Goal: Complete application form

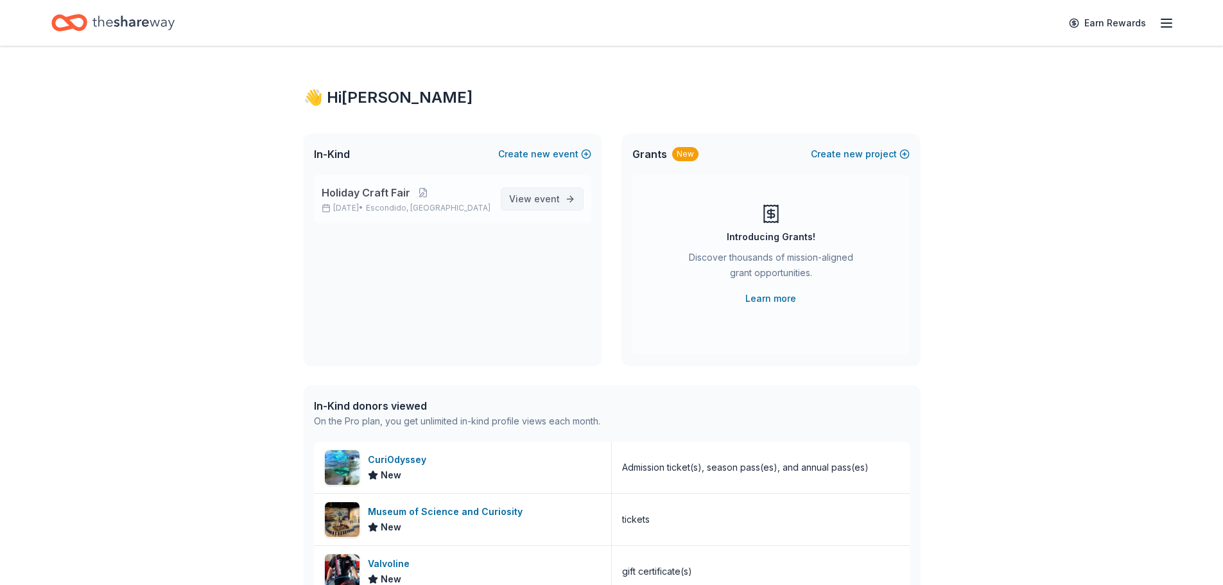
click at [523, 188] on link "View event" at bounding box center [542, 198] width 83 height 23
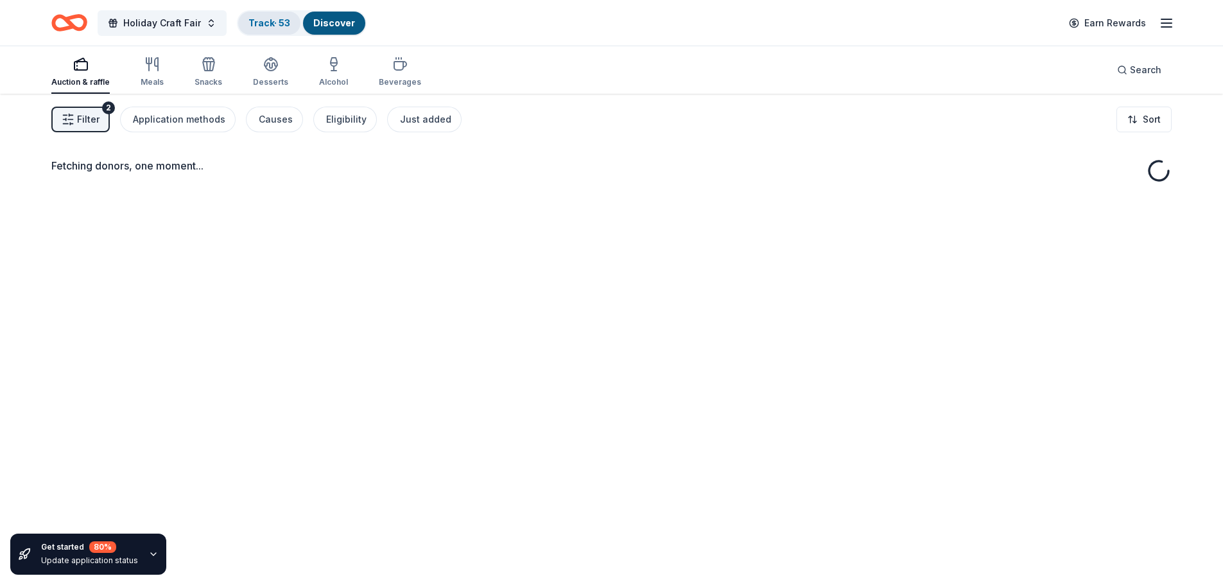
click at [255, 20] on link "Track · 53" at bounding box center [269, 22] width 42 height 11
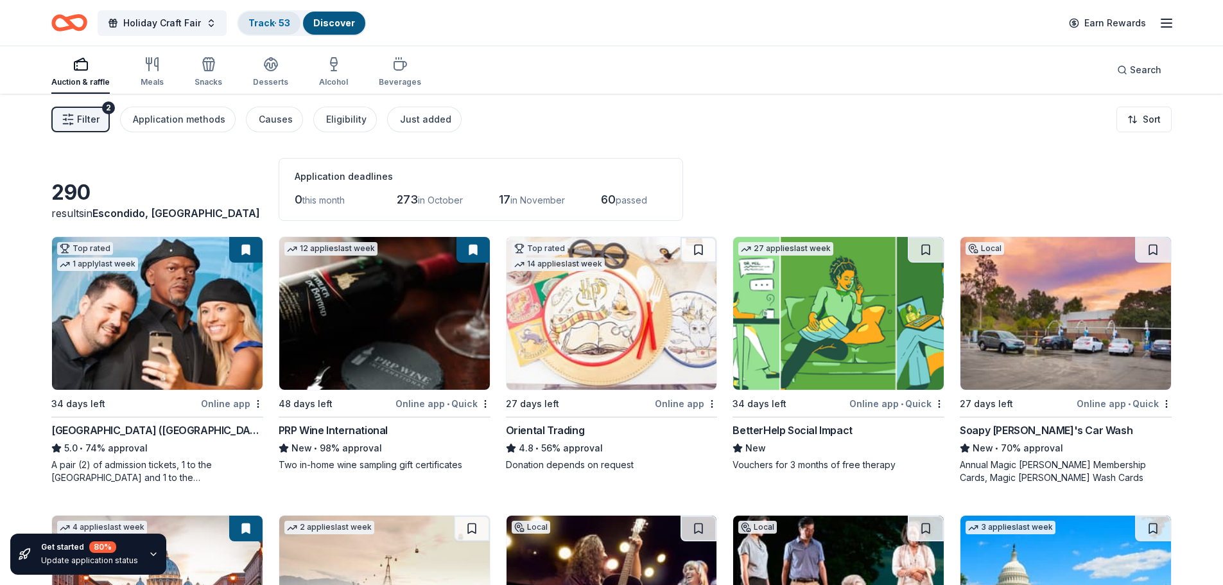
click at [273, 22] on link "Track · 53" at bounding box center [269, 22] width 42 height 11
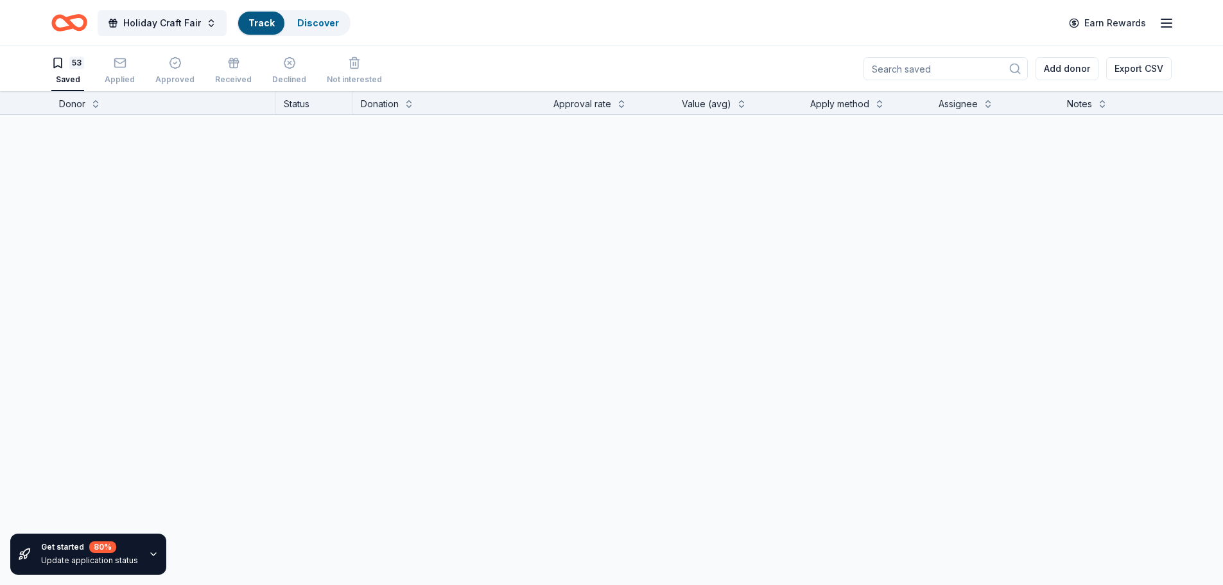
scroll to position [1, 0]
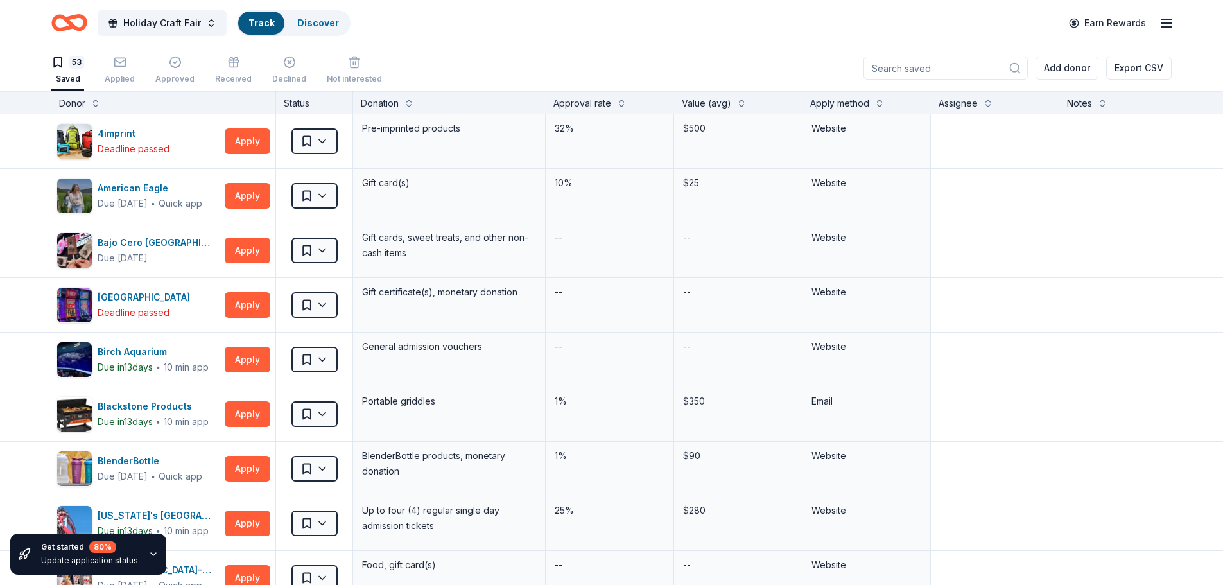
click at [273, 23] on div "Track" at bounding box center [261, 23] width 46 height 23
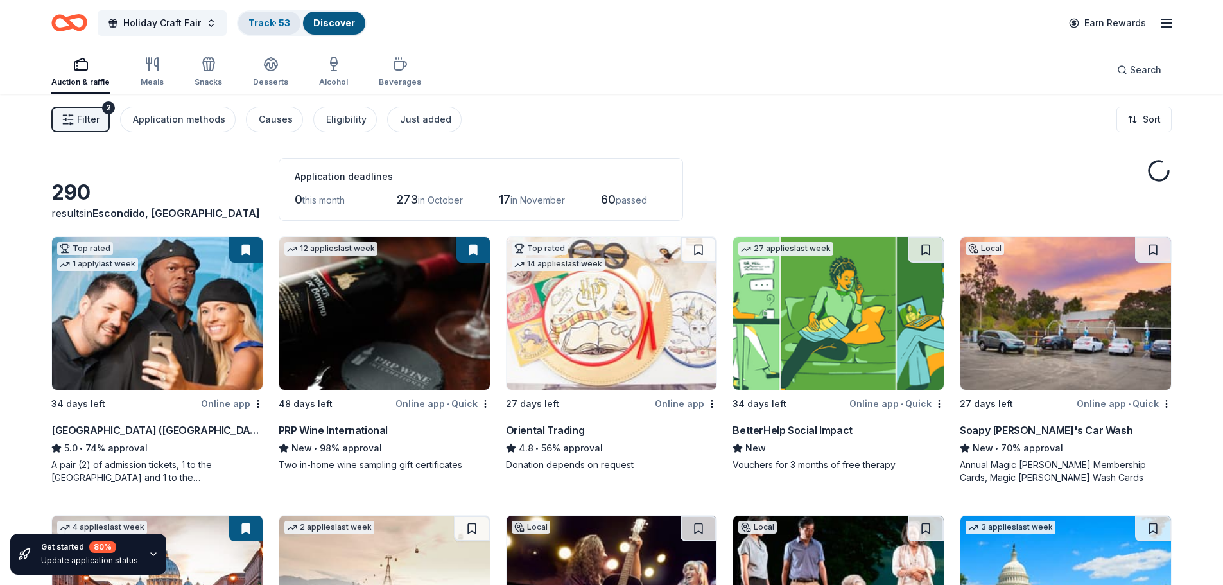
click at [263, 26] on link "Track · 53" at bounding box center [269, 22] width 42 height 11
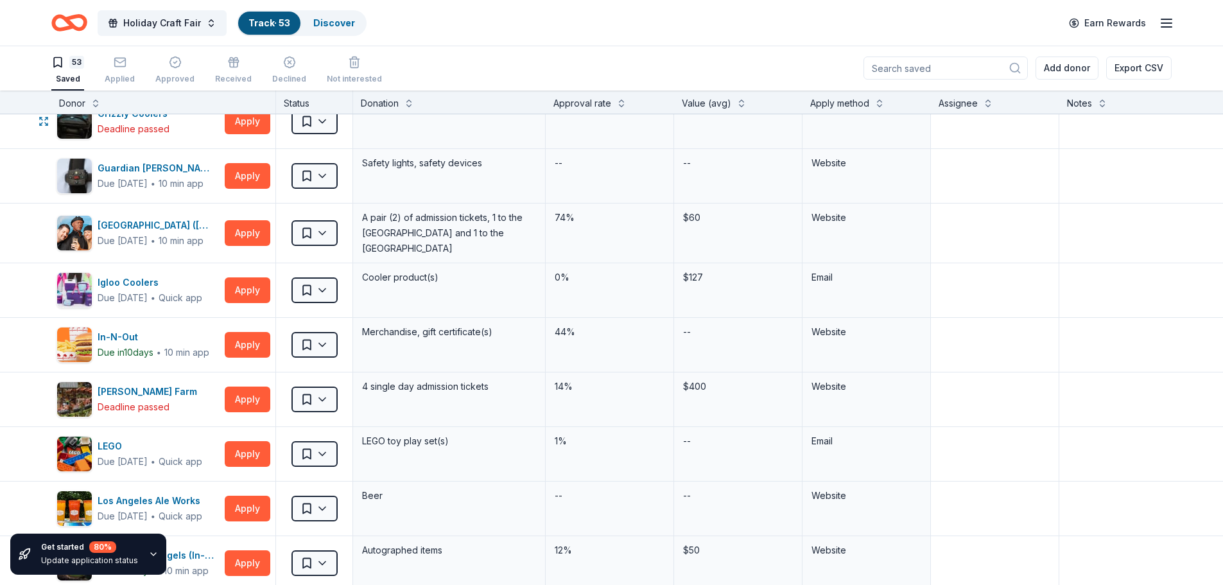
scroll to position [899, 0]
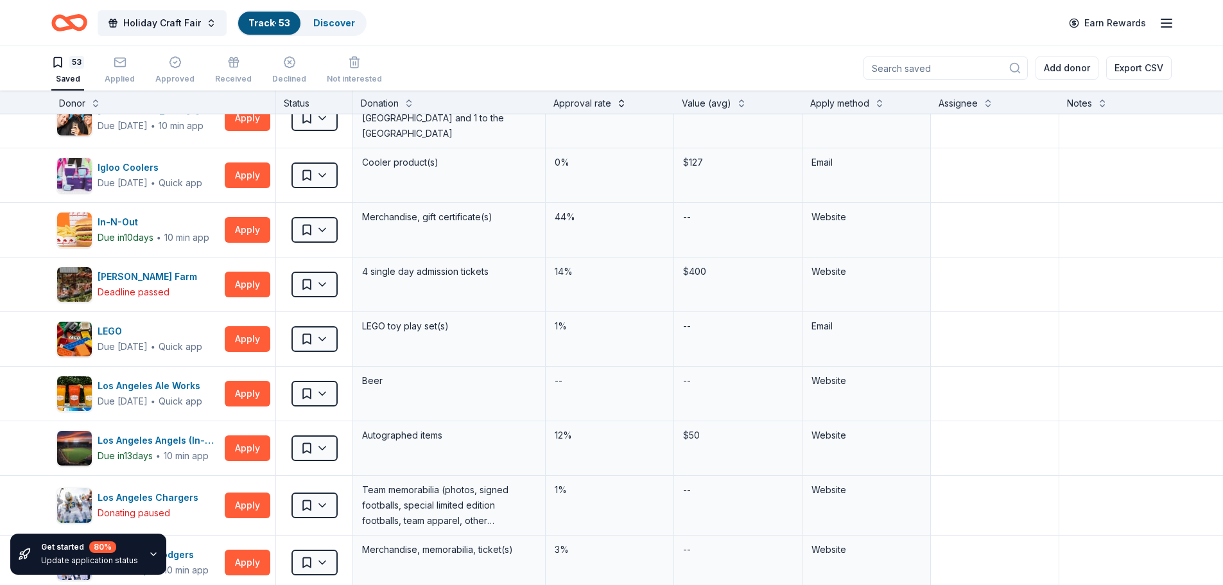
click at [621, 100] on button at bounding box center [621, 102] width 10 height 13
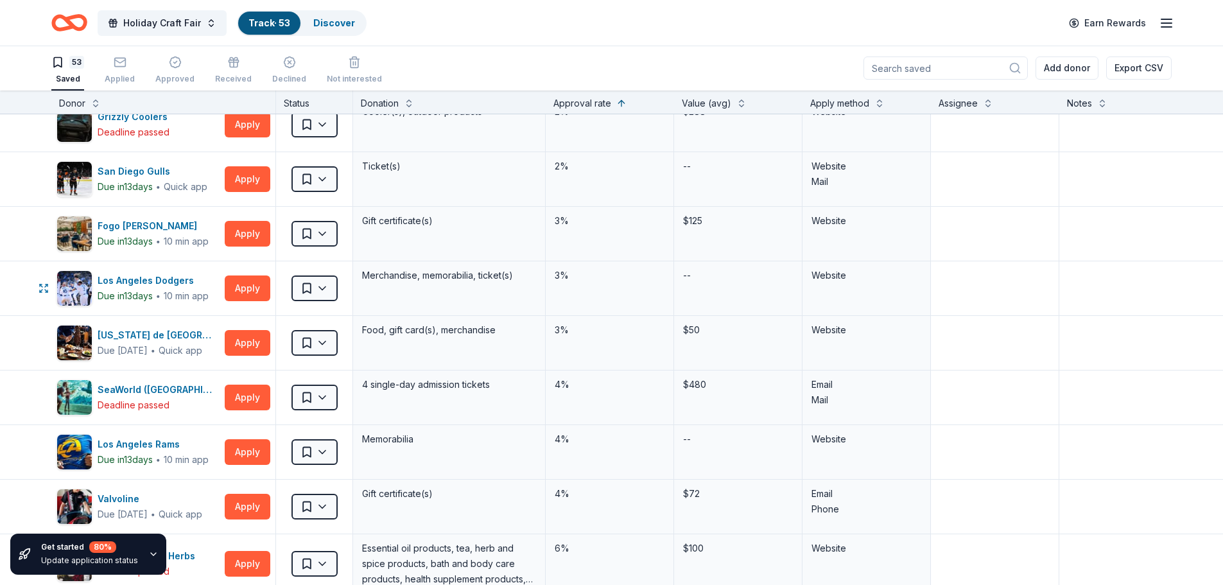
scroll to position [1497, 0]
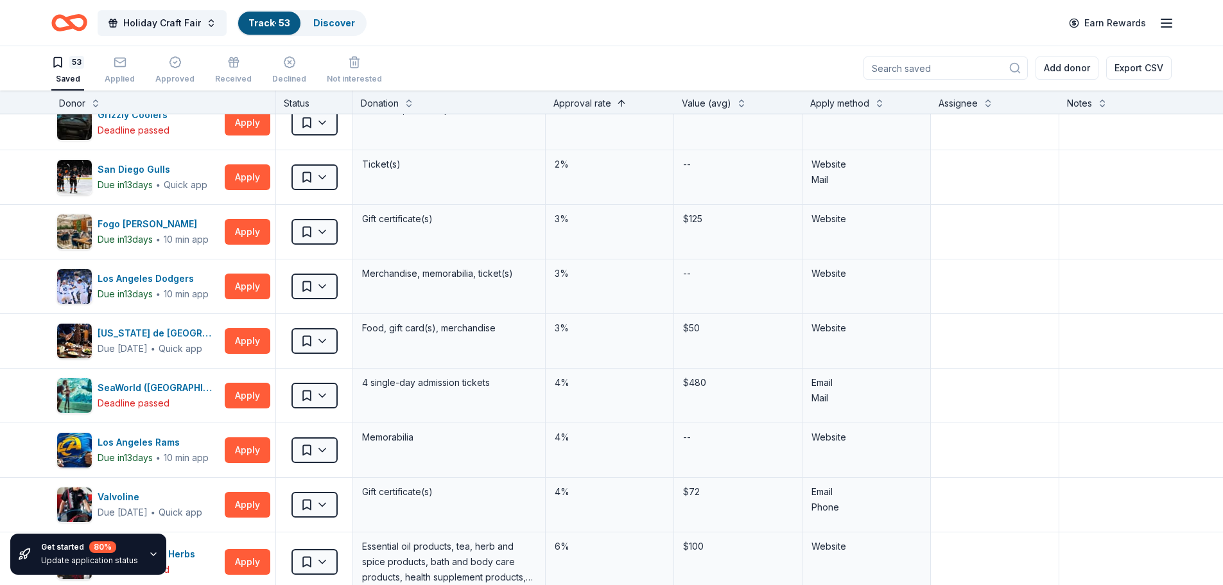
click at [621, 107] on button at bounding box center [621, 102] width 10 height 13
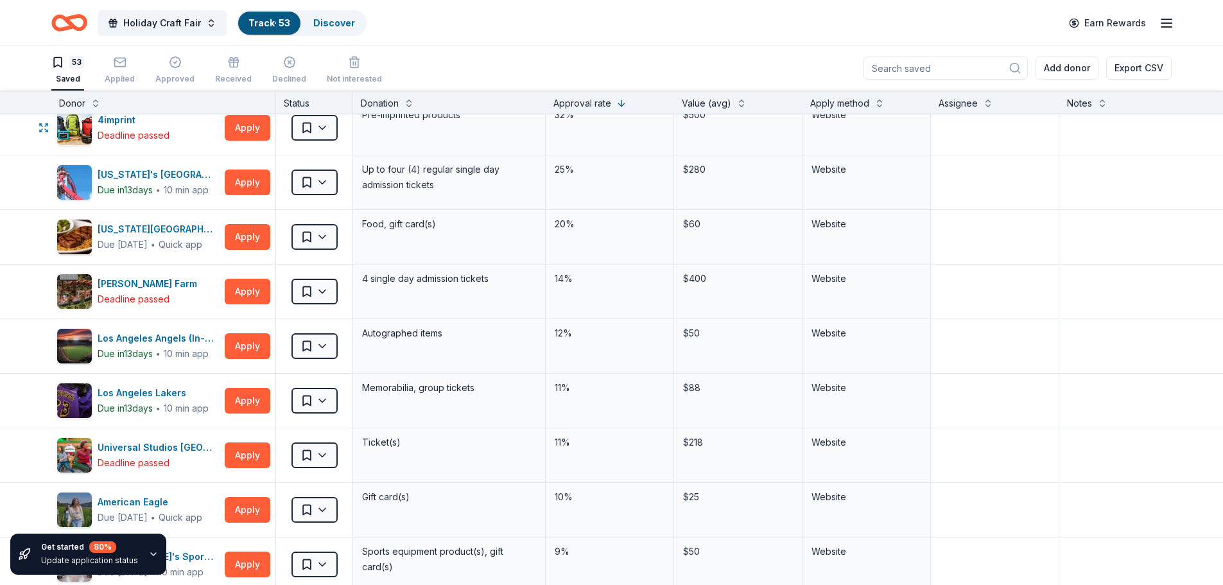
scroll to position [0, 0]
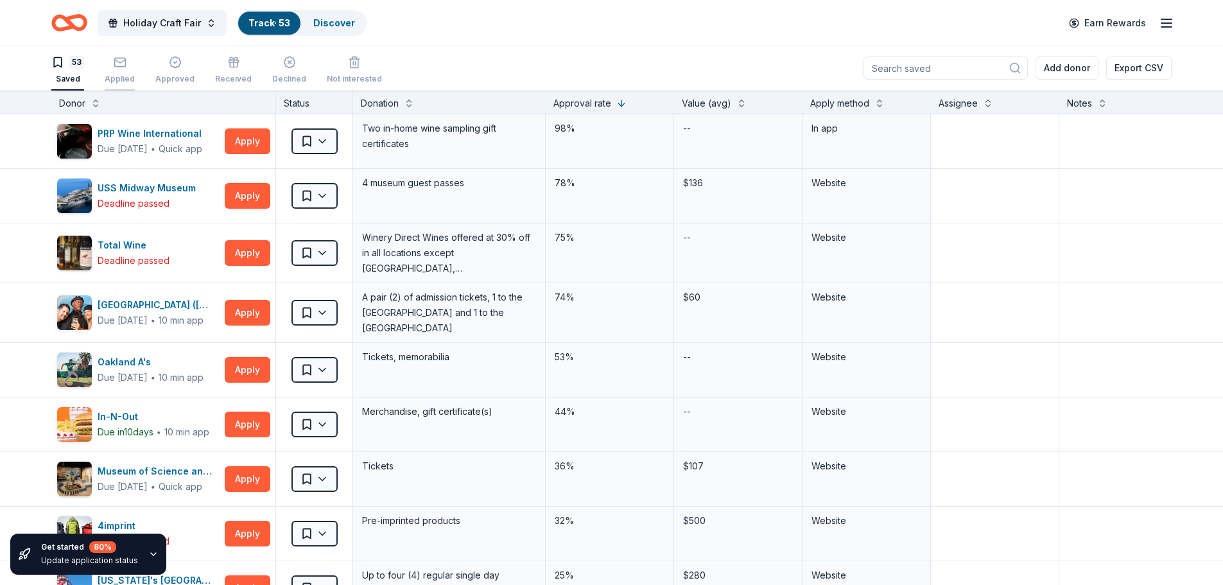
click at [123, 58] on rect "button" at bounding box center [119, 62] width 11 height 8
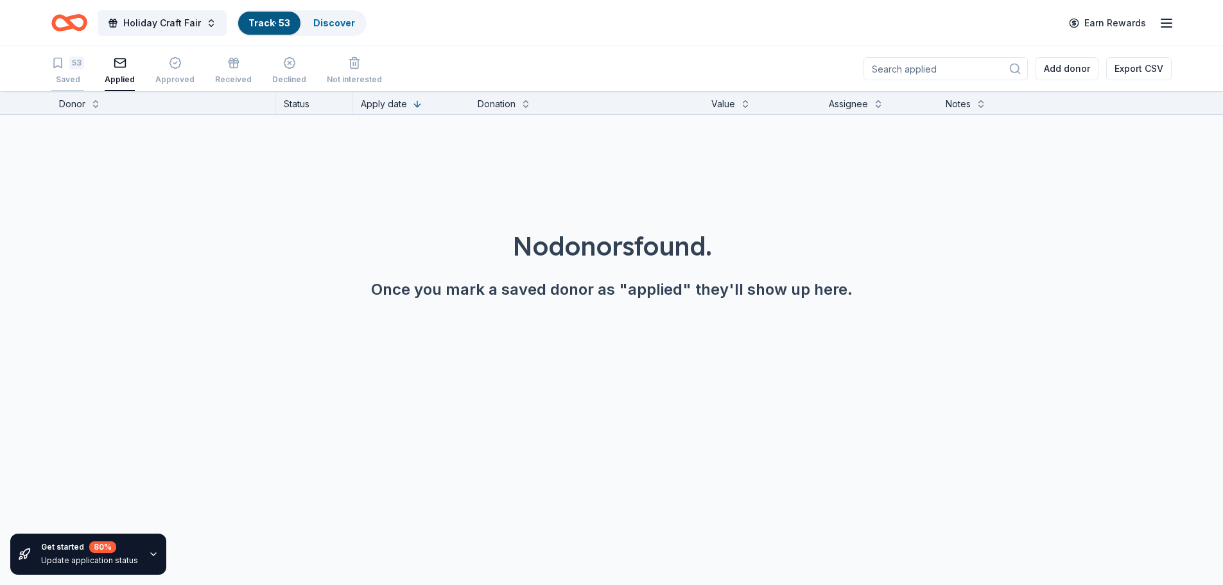
click at [80, 69] on div "53 Saved" at bounding box center [67, 70] width 33 height 28
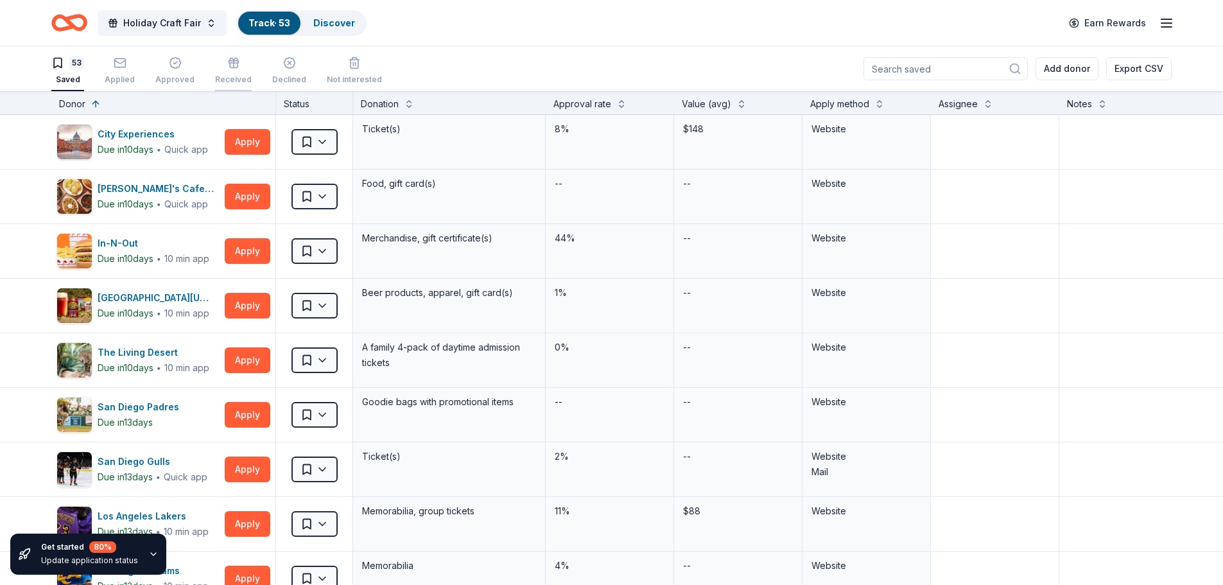
click at [218, 71] on div "Received" at bounding box center [233, 70] width 37 height 28
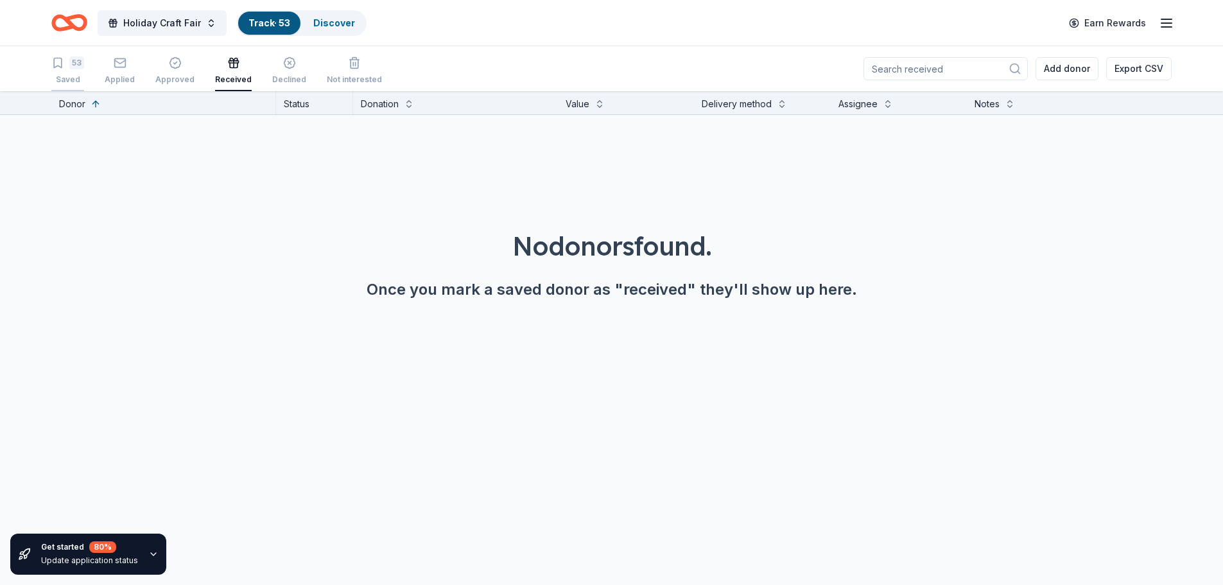
click at [72, 65] on div "53" at bounding box center [76, 62] width 15 height 13
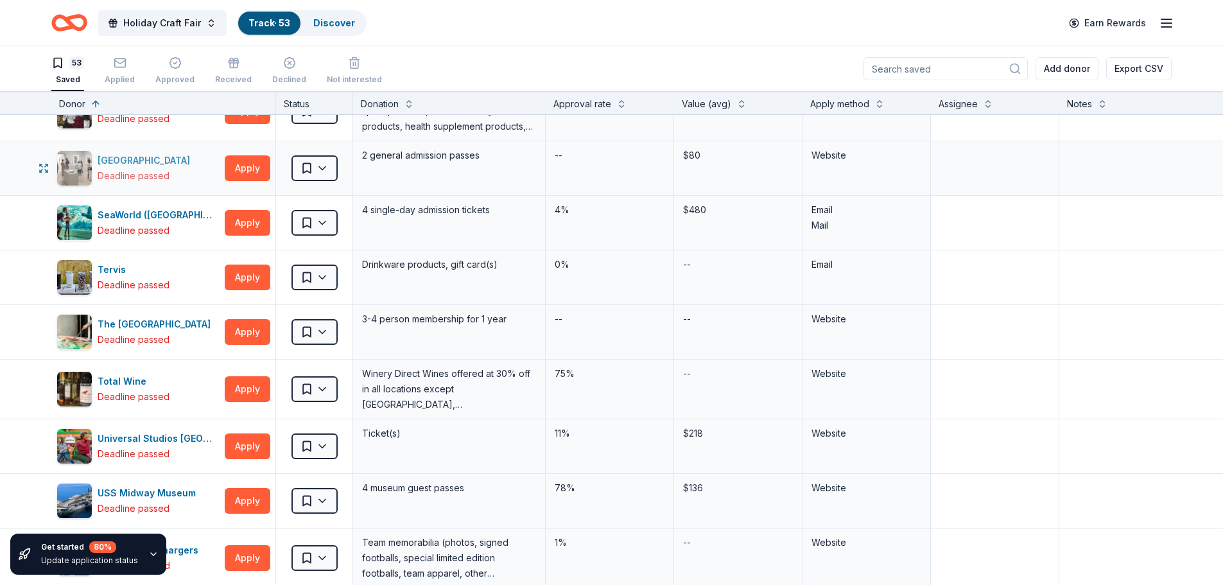
scroll to position [2693, 0]
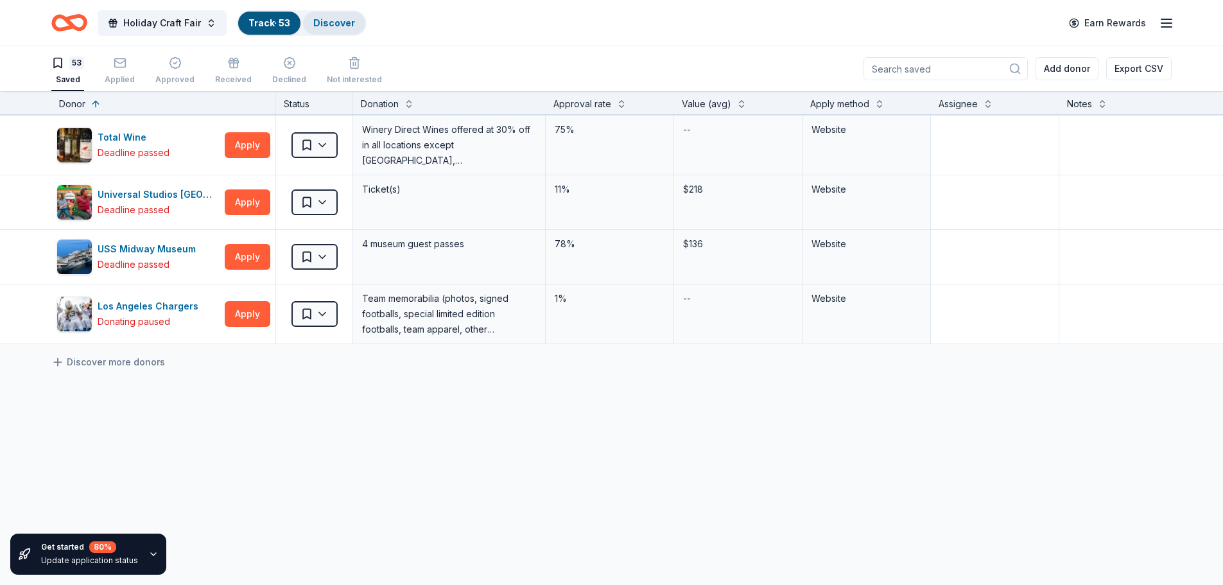
click at [310, 22] on div "Discover" at bounding box center [334, 23] width 62 height 23
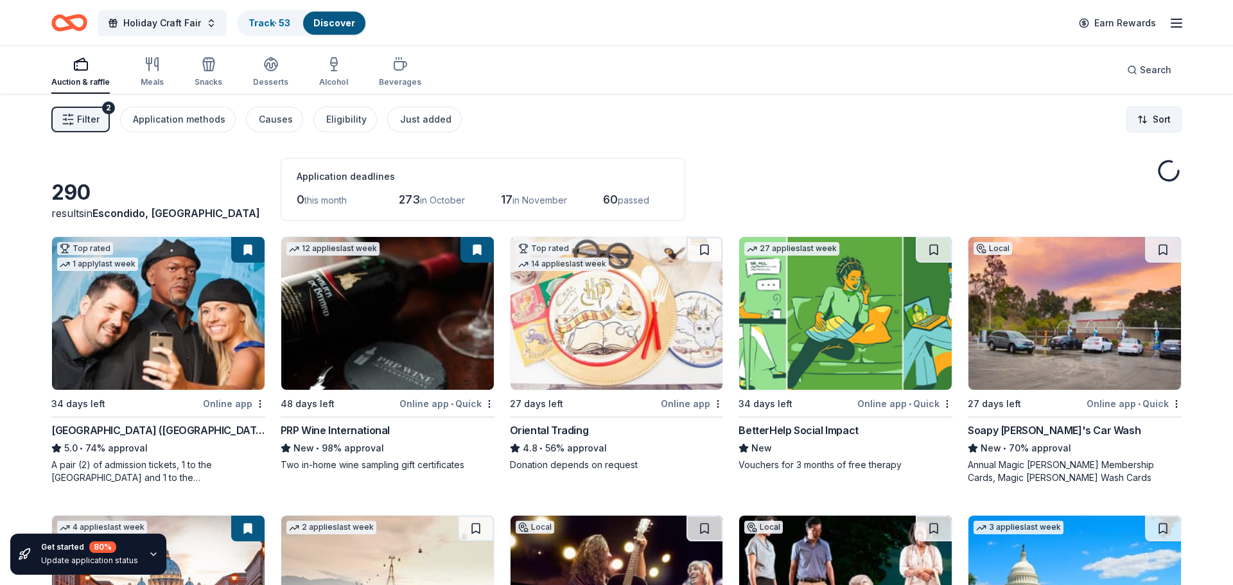
click at [1124, 119] on html "Holiday Craft Fair Track · 53 Discover Earn Rewards Auction & raffle Meals Snac…" at bounding box center [616, 292] width 1233 height 585
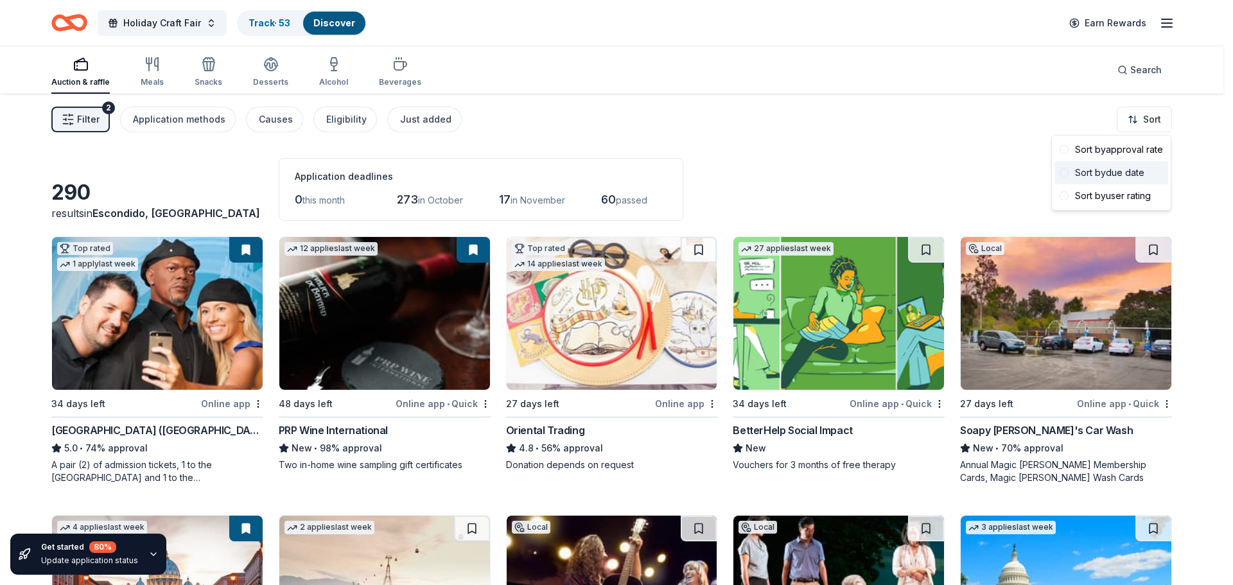
click at [1098, 177] on div "Sort by due date" at bounding box center [1111, 172] width 114 height 23
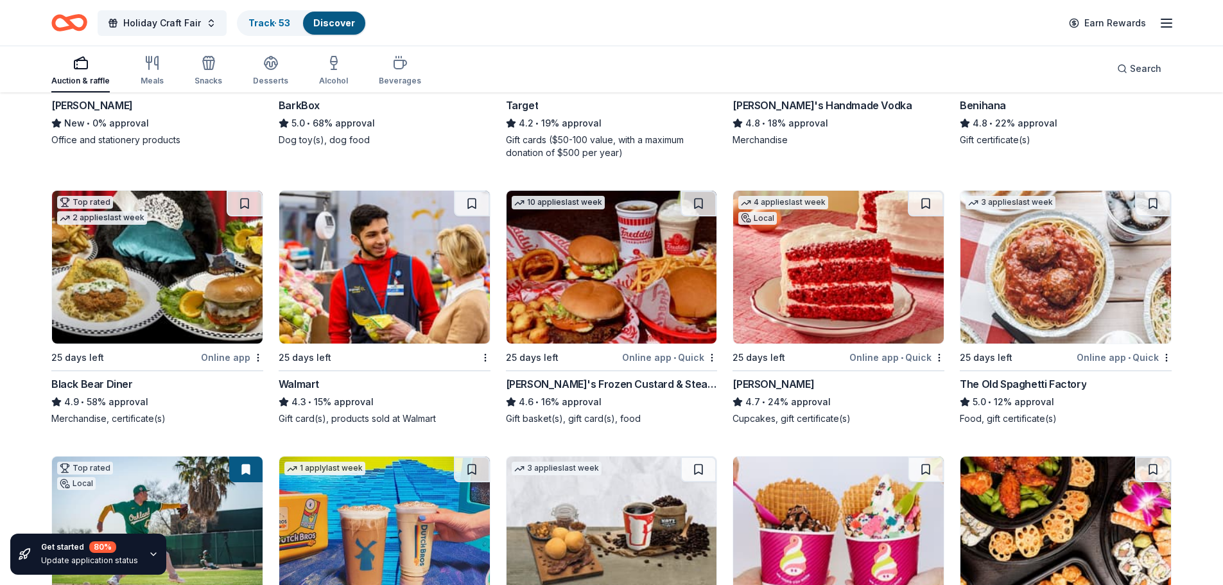
scroll to position [2094, 0]
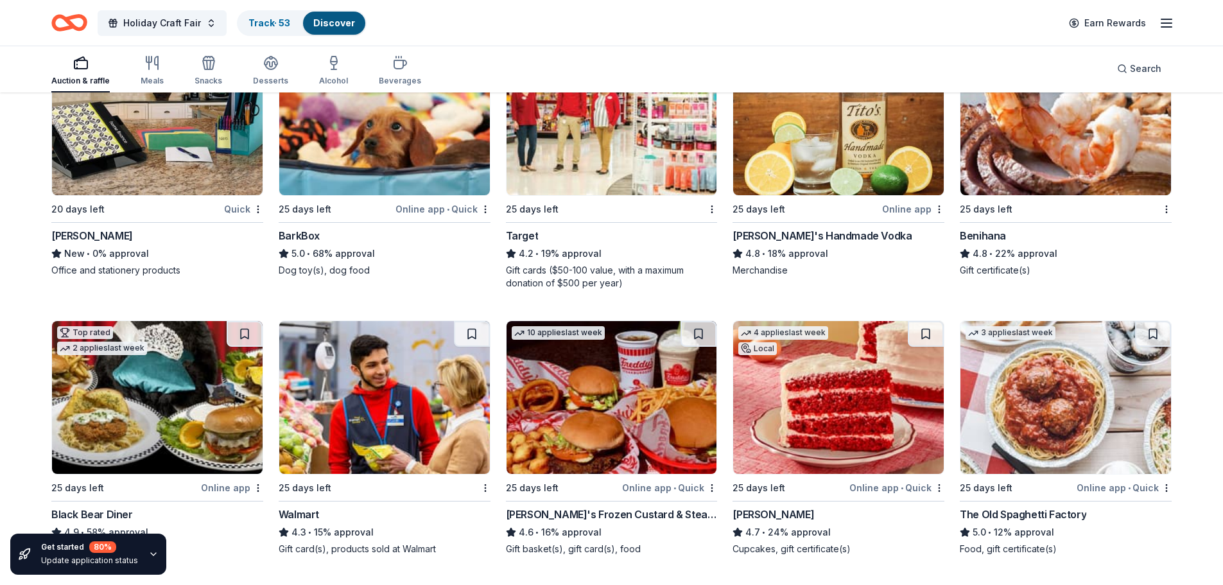
click at [330, 233] on div "BarkBox" at bounding box center [385, 235] width 212 height 15
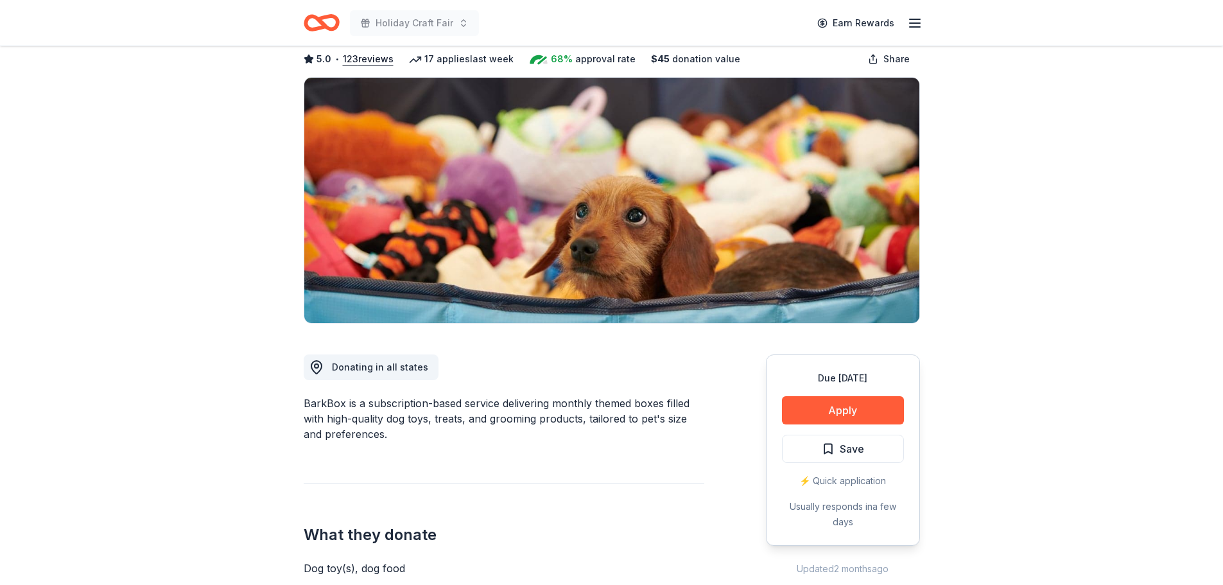
scroll to position [128, 0]
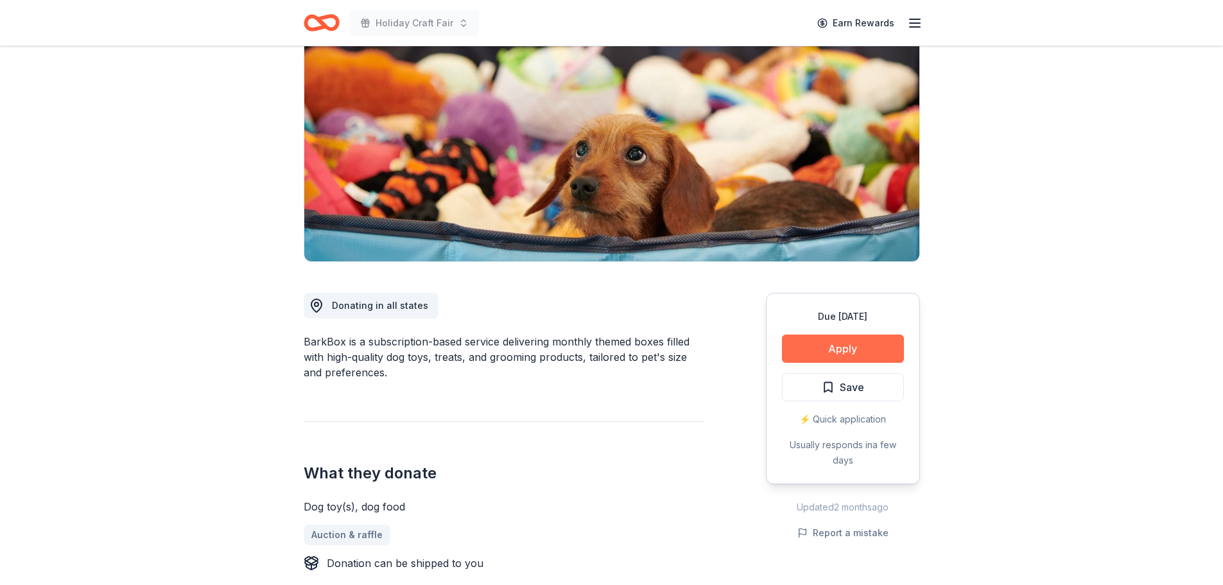
click at [846, 350] on button "Apply" at bounding box center [843, 348] width 122 height 28
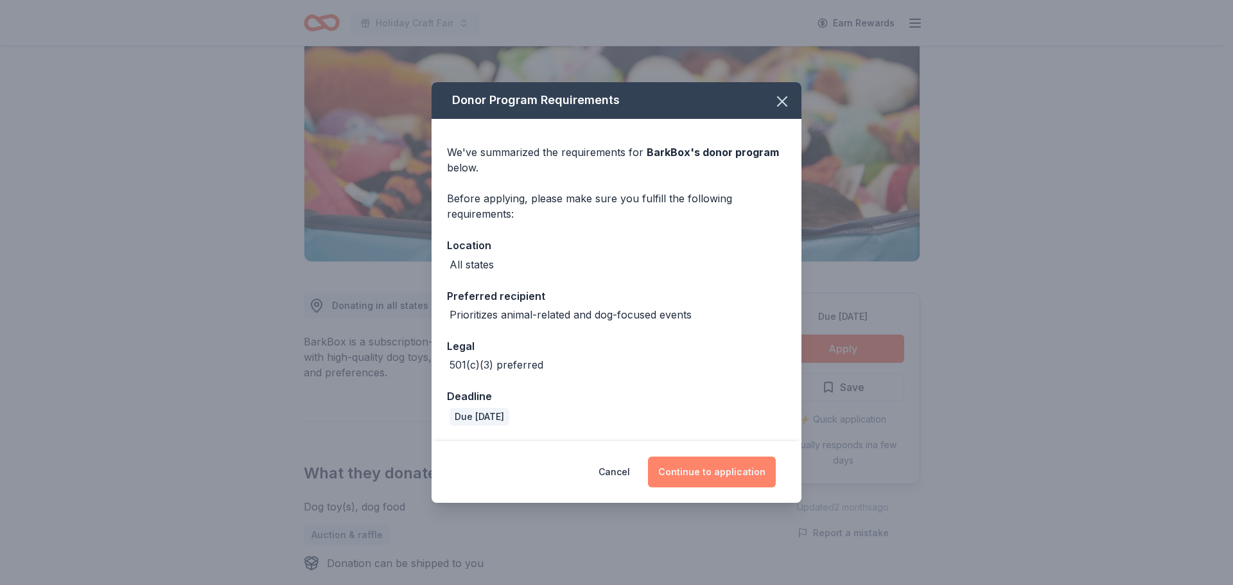
click at [697, 475] on button "Continue to application" at bounding box center [712, 471] width 128 height 31
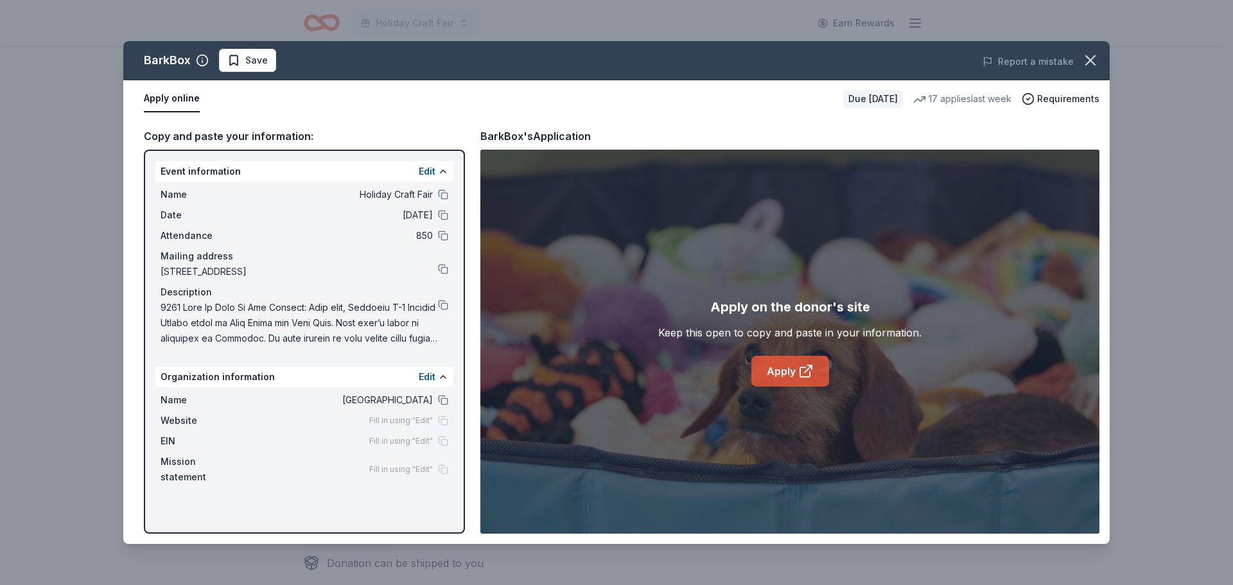
click at [796, 384] on link "Apply" at bounding box center [790, 371] width 78 height 31
click at [440, 402] on button at bounding box center [443, 400] width 10 height 10
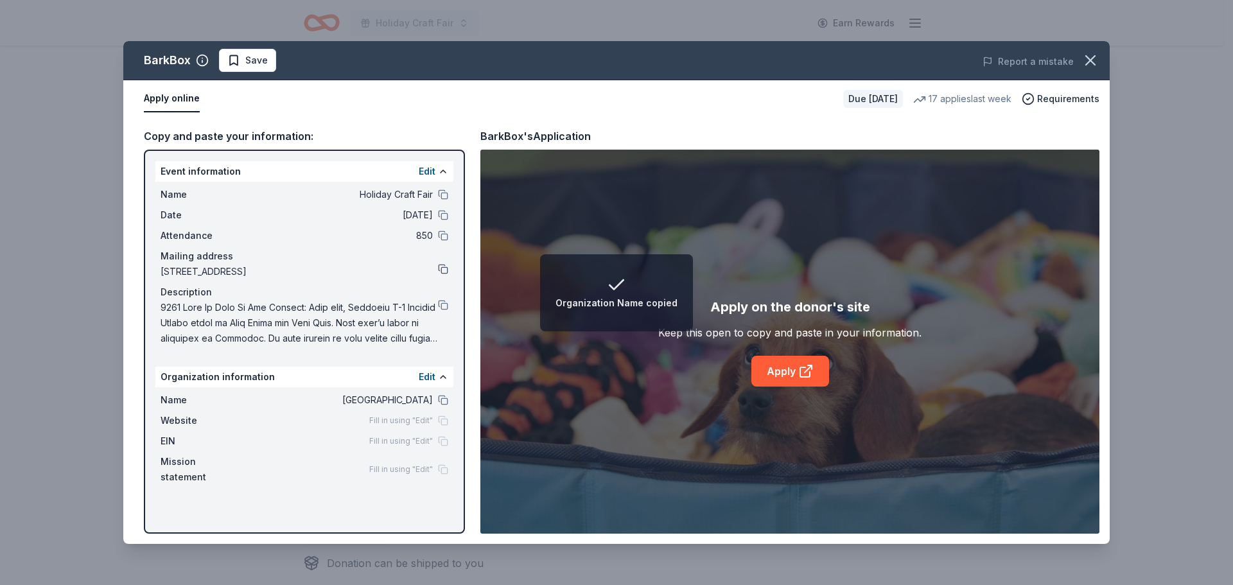
click at [444, 269] on button at bounding box center [443, 269] width 10 height 10
drag, startPoint x: 444, startPoint y: 304, endPoint x: 463, endPoint y: 305, distance: 18.6
click at [444, 304] on button at bounding box center [443, 305] width 10 height 10
click at [445, 196] on button at bounding box center [443, 194] width 10 height 10
click at [439, 268] on button at bounding box center [443, 269] width 10 height 10
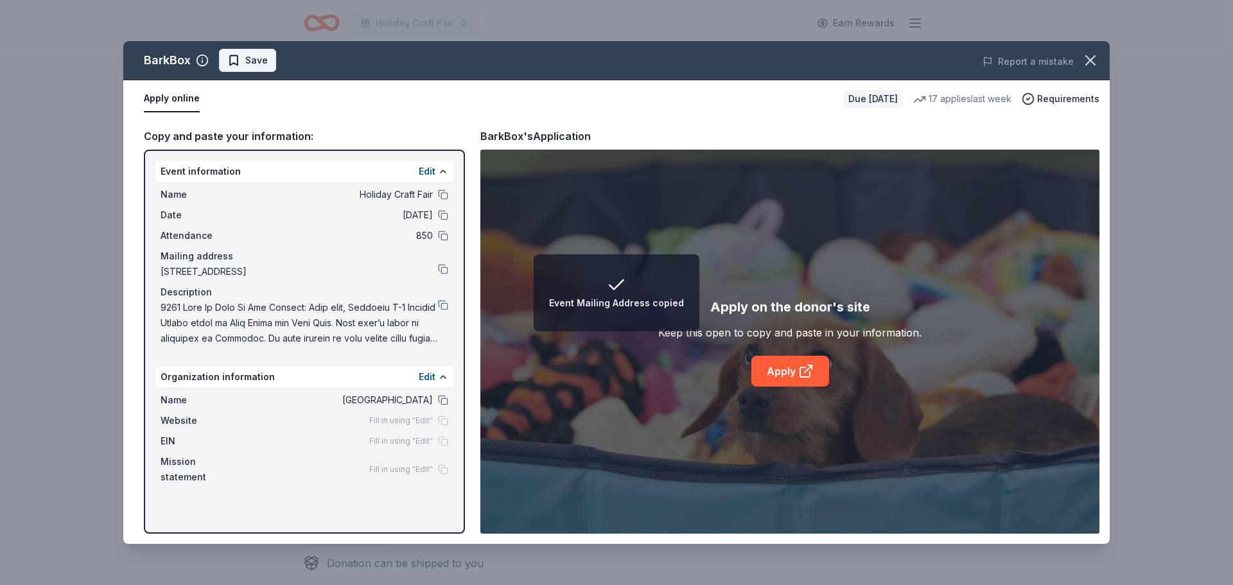
click at [250, 67] on span "Save" at bounding box center [256, 60] width 22 height 15
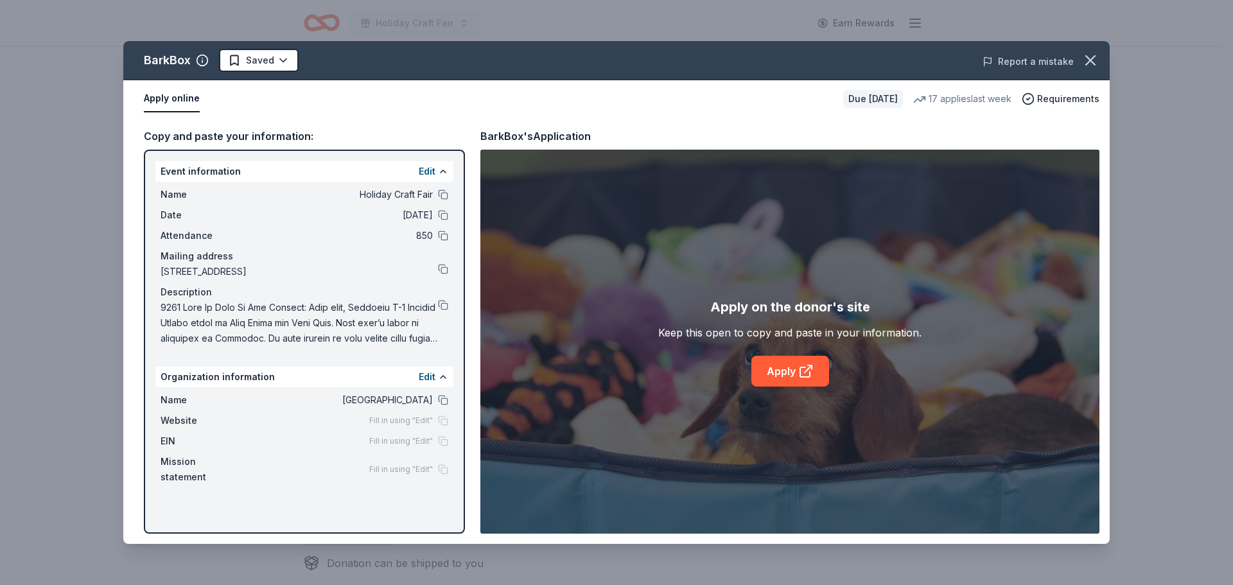
drag, startPoint x: 1088, startPoint y: 64, endPoint x: 1025, endPoint y: 64, distance: 63.6
click at [1089, 64] on icon "button" at bounding box center [1090, 60] width 18 height 18
